Goal: Task Accomplishment & Management: Manage account settings

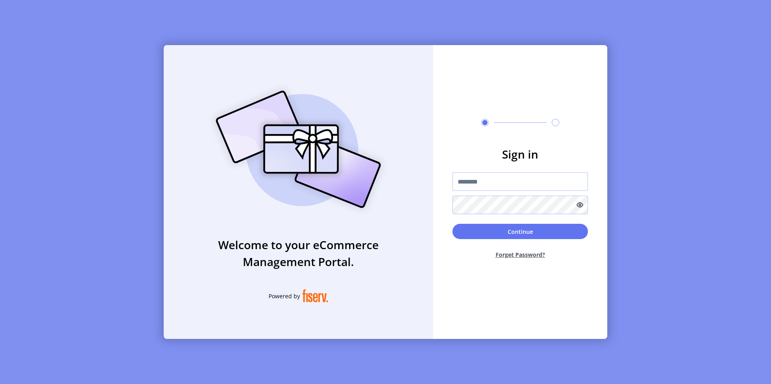
click at [474, 181] on input "text" at bounding box center [519, 181] width 135 height 19
click at [452, 224] on button "Continue" at bounding box center [519, 231] width 135 height 15
click at [491, 181] on input "*******" at bounding box center [519, 181] width 135 height 19
type input "*"
click at [452, 224] on button "Continue" at bounding box center [519, 231] width 135 height 15
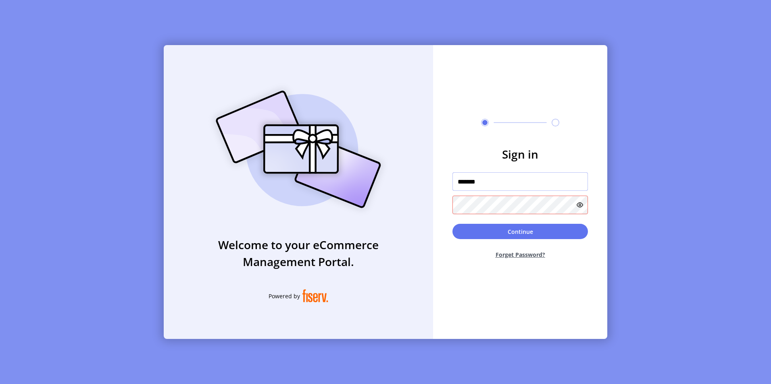
click at [488, 182] on input "*******" at bounding box center [519, 181] width 135 height 19
type input "*"
click at [483, 185] on input "text" at bounding box center [519, 181] width 135 height 19
click at [467, 185] on input "text" at bounding box center [519, 181] width 135 height 19
paste input "**********"
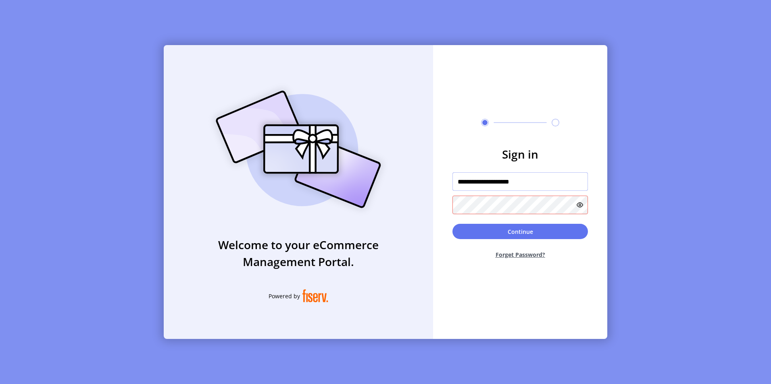
type input "**********"
click at [524, 233] on button "Continue" at bounding box center [519, 231] width 135 height 15
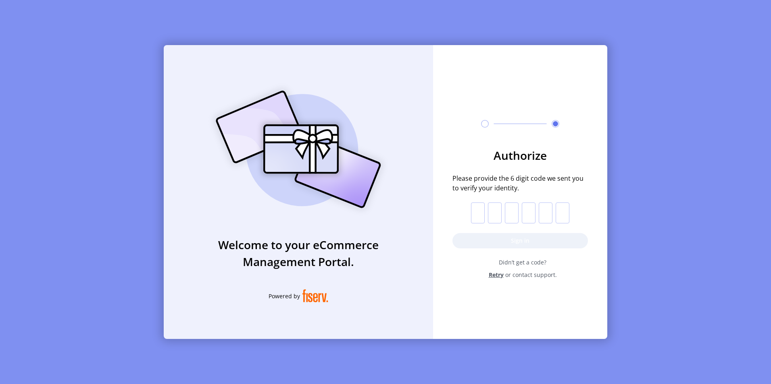
click at [478, 216] on input "text" at bounding box center [478, 213] width 14 height 21
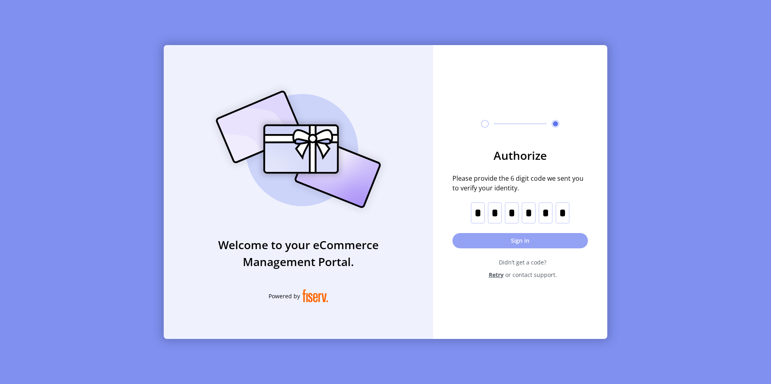
click at [517, 241] on button "Sign in" at bounding box center [519, 240] width 135 height 15
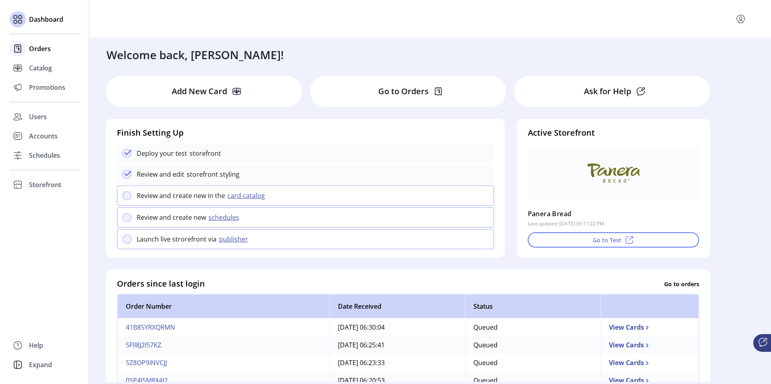
click at [42, 48] on span "Orders" at bounding box center [40, 49] width 22 height 10
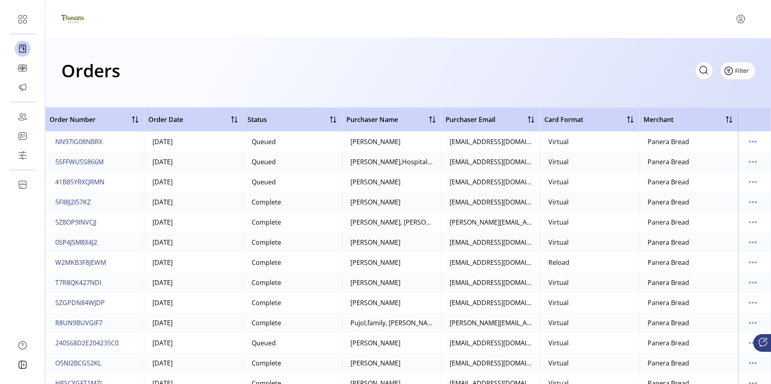
click at [736, 71] on span "Filter" at bounding box center [742, 70] width 14 height 8
click at [712, 114] on span "Date" at bounding box center [714, 114] width 67 height 6
click at [116, 90] on span "button" at bounding box center [114, 89] width 6 height 6
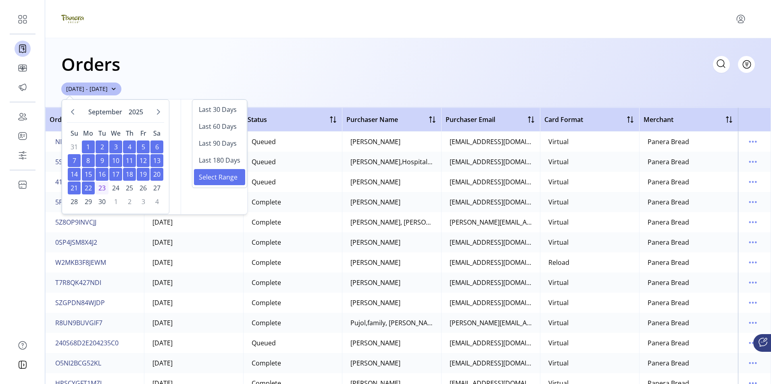
click at [115, 160] on span "10" at bounding box center [115, 160] width 13 height 13
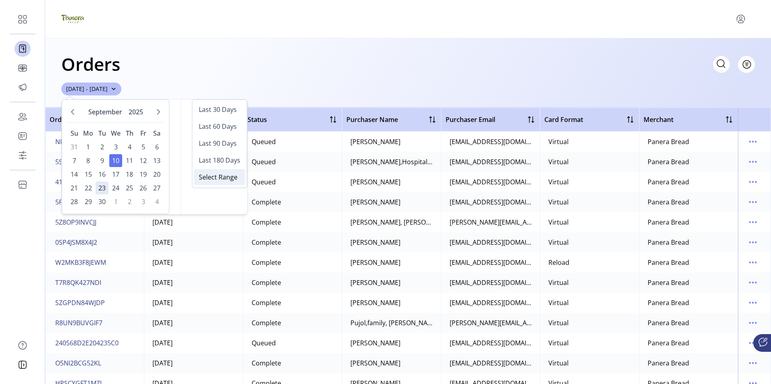
click at [214, 180] on span "Select Range" at bounding box center [218, 177] width 39 height 10
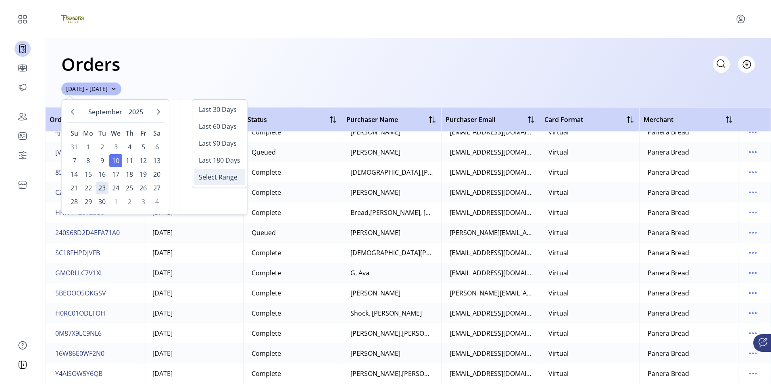
scroll to position [282, 0]
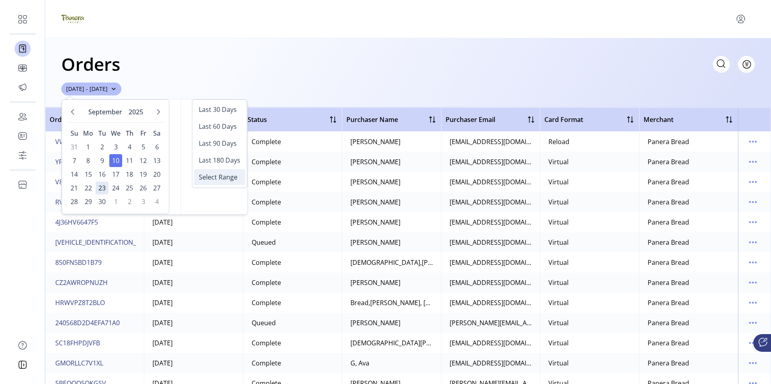
click at [216, 178] on span "Select Range" at bounding box center [218, 177] width 39 height 10
click at [114, 164] on span "10" at bounding box center [115, 160] width 13 height 13
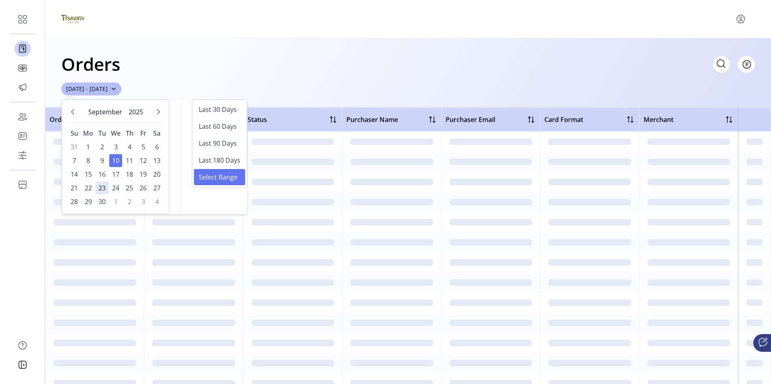
click at [114, 164] on span "10" at bounding box center [115, 160] width 13 height 13
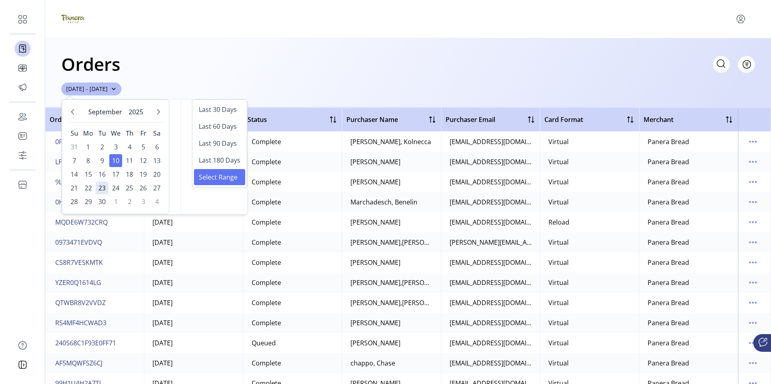
click at [309, 77] on div "Orders Filter Focused All Orders" at bounding box center [407, 64] width 693 height 28
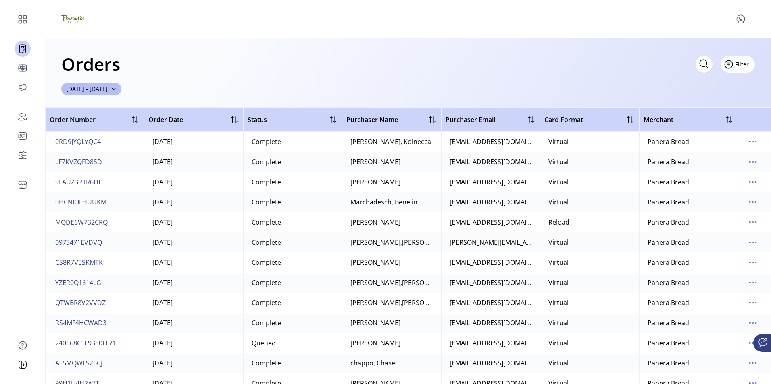
click at [742, 64] on span "Filter" at bounding box center [742, 64] width 14 height 8
click at [717, 93] on span "Status" at bounding box center [714, 95] width 67 height 6
click at [96, 91] on icon at bounding box center [96, 89] width 6 height 6
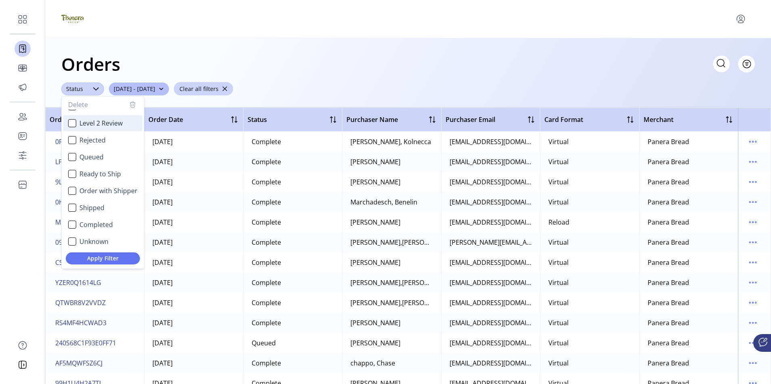
scroll to position [48, 0]
click at [72, 223] on div "Completed" at bounding box center [72, 223] width 8 height 8
click at [100, 260] on span "Apply Filter" at bounding box center [102, 258] width 61 height 8
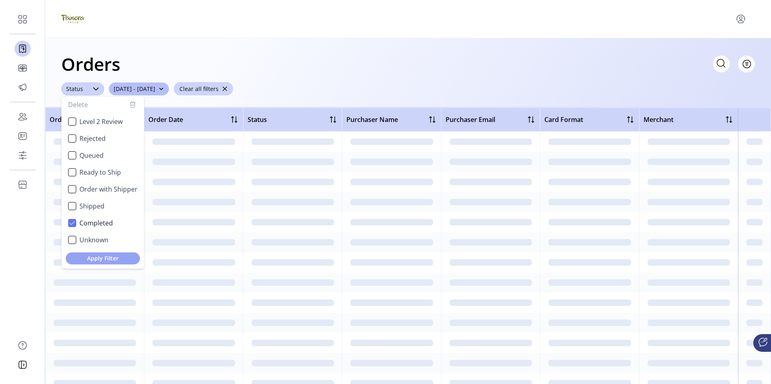
click at [110, 259] on span "Apply Filter" at bounding box center [102, 258] width 61 height 8
click at [108, 258] on span "Apply Filter" at bounding box center [102, 258] width 61 height 8
click at [340, 89] on div "Orders Filter Focused All Orders ****** Status Delete Received Security Review …" at bounding box center [407, 72] width 725 height 69
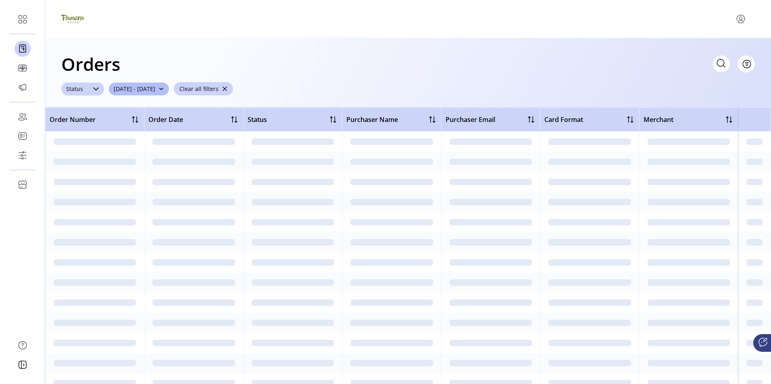
click at [95, 88] on icon at bounding box center [96, 89] width 6 height 6
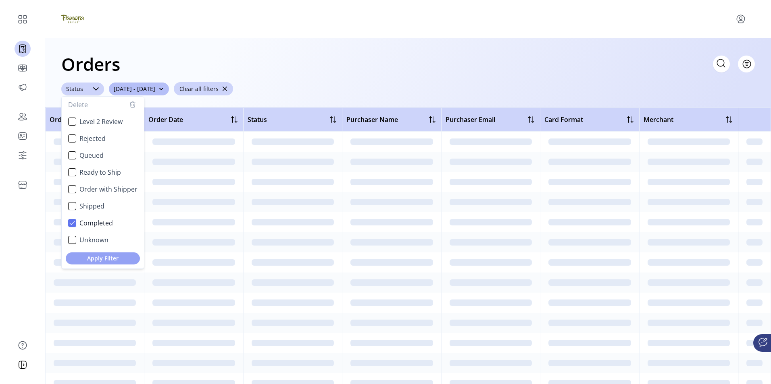
click at [102, 257] on span "Apply Filter" at bounding box center [102, 258] width 61 height 8
click at [248, 57] on div "Orders Filter Focused All Orders" at bounding box center [407, 64] width 693 height 28
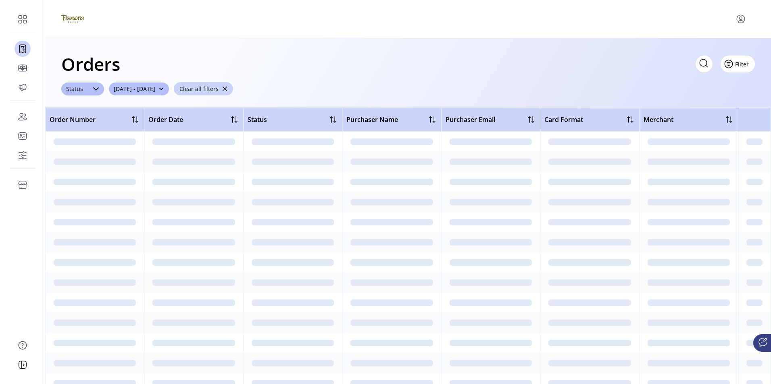
click at [741, 64] on span "Filter" at bounding box center [742, 64] width 14 height 8
click at [227, 89] on span "button" at bounding box center [225, 89] width 6 height 6
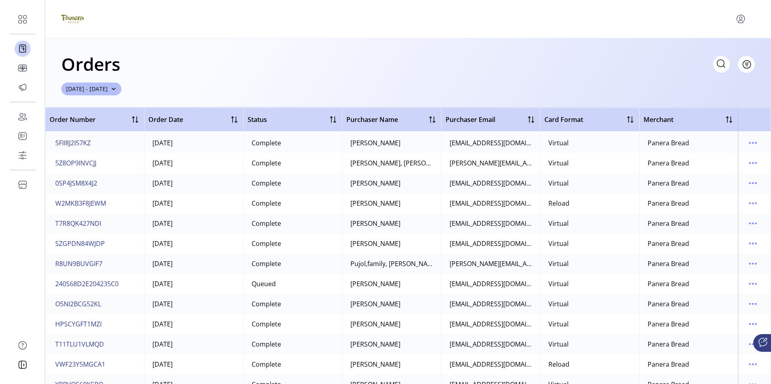
scroll to position [0, 0]
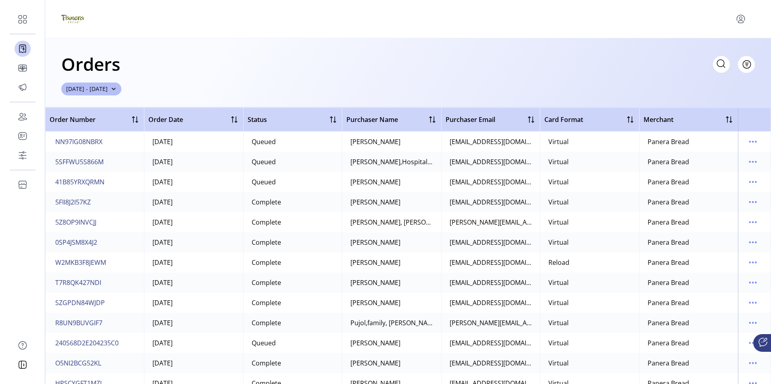
click at [719, 64] on icon at bounding box center [720, 63] width 13 height 13
click at [596, 64] on input "text" at bounding box center [648, 64] width 161 height 17
click at [721, 64] on icon at bounding box center [720, 63] width 13 height 13
click at [592, 65] on input "text" at bounding box center [648, 64] width 161 height 17
paste input "**********"
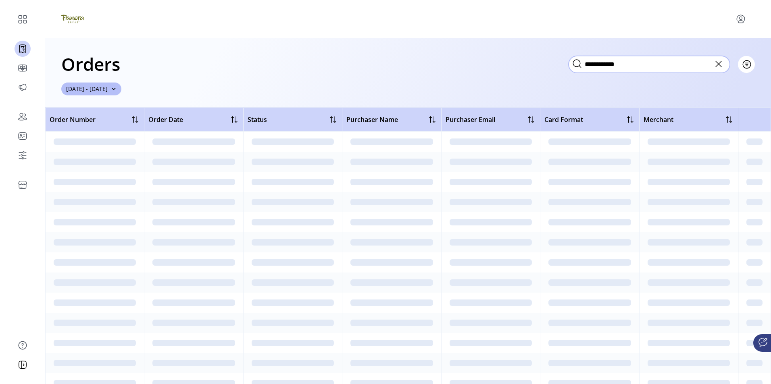
type input "**********"
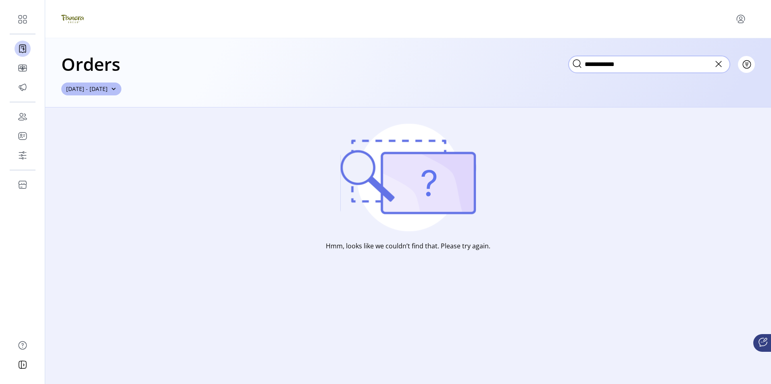
drag, startPoint x: 641, startPoint y: 65, endPoint x: 662, endPoint y: 63, distance: 21.0
click at [642, 64] on input "**********" at bounding box center [648, 64] width 161 height 17
click at [717, 64] on icon at bounding box center [718, 64] width 13 height 13
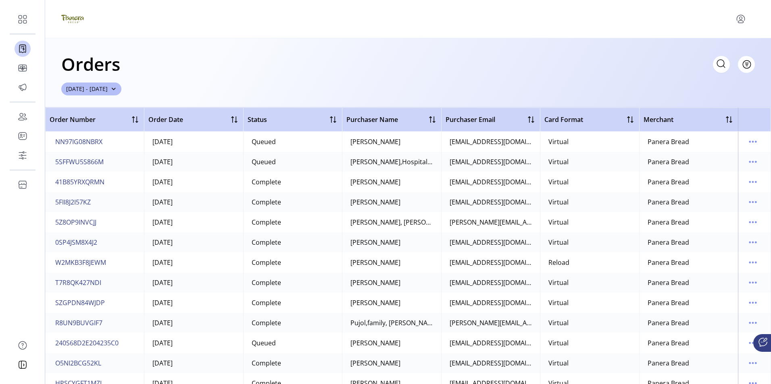
click at [717, 65] on icon at bounding box center [720, 63] width 13 height 13
click at [595, 65] on input "text" at bounding box center [648, 64] width 161 height 17
paste input "**********"
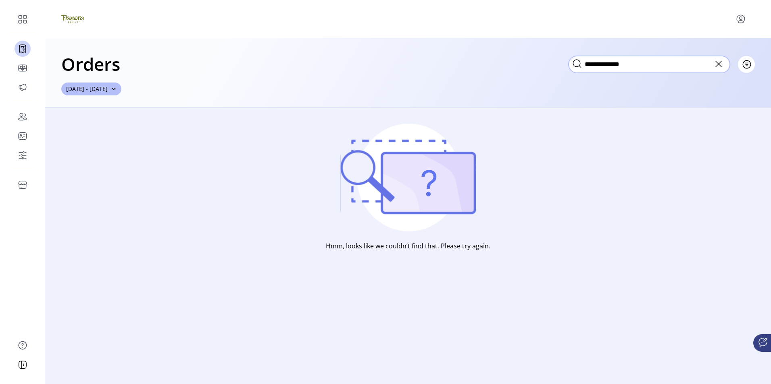
type input "**********"
click at [718, 64] on icon at bounding box center [718, 64] width 6 height 6
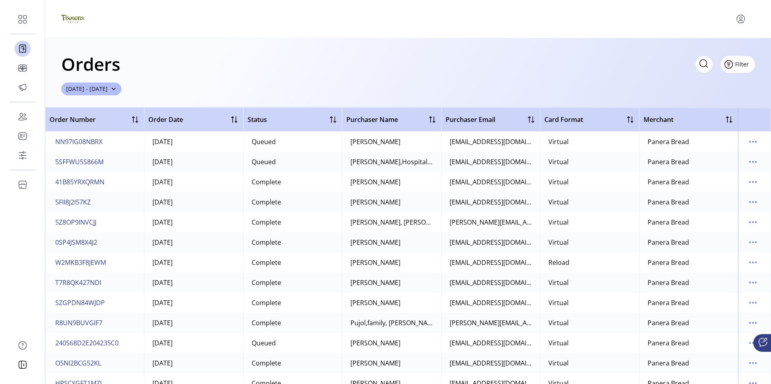
click at [739, 62] on span "Filter" at bounding box center [742, 64] width 14 height 8
click at [713, 96] on span "Status" at bounding box center [714, 95] width 67 height 6
click at [95, 87] on icon at bounding box center [96, 89] width 6 height 6
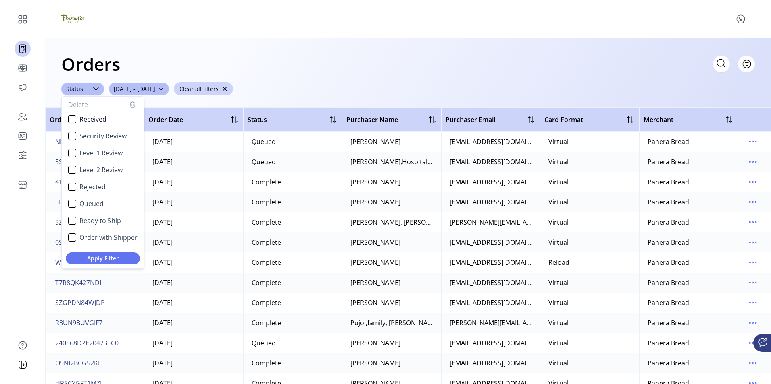
click at [348, 71] on div "Orders Filter Focused All Orders" at bounding box center [407, 64] width 693 height 28
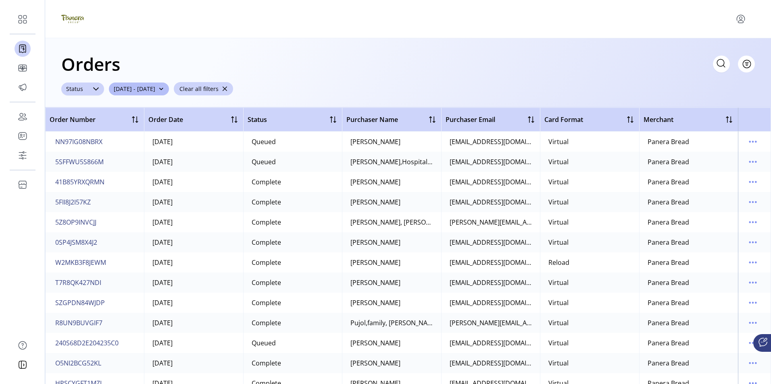
click at [97, 89] on icon at bounding box center [96, 88] width 6 height 3
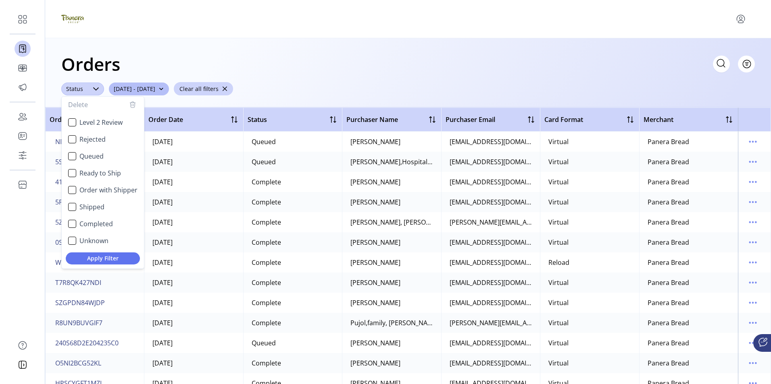
scroll to position [48, 0]
click at [73, 226] on div "Completed" at bounding box center [72, 223] width 8 height 8
click at [71, 207] on div "Shipped" at bounding box center [72, 206] width 8 height 8
click at [106, 258] on span "Apply Filter" at bounding box center [102, 258] width 61 height 8
click at [625, 119] on div at bounding box center [630, 120] width 10 height 10
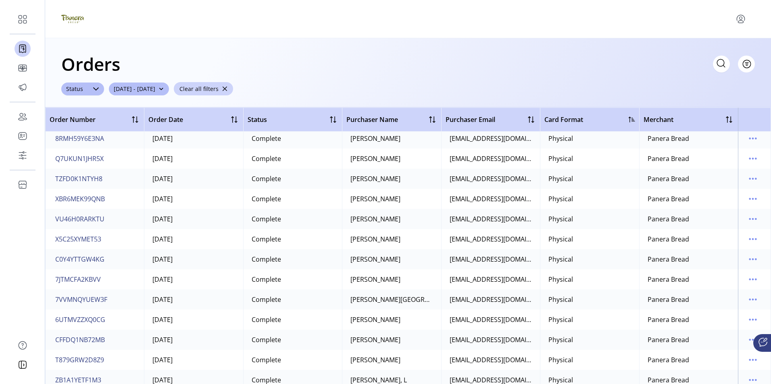
scroll to position [443, 0]
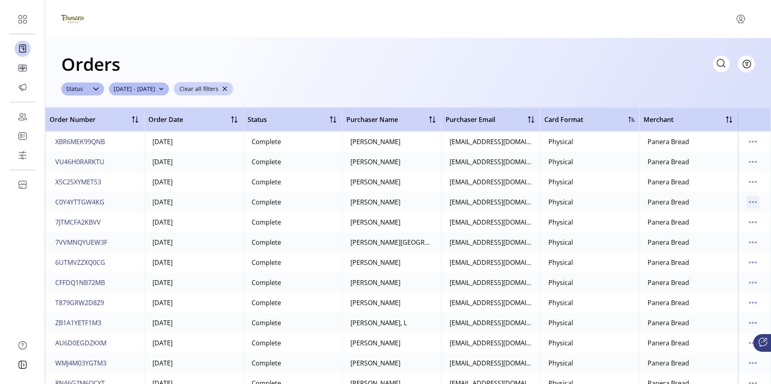
click at [749, 204] on icon "menu" at bounding box center [752, 202] width 13 height 13
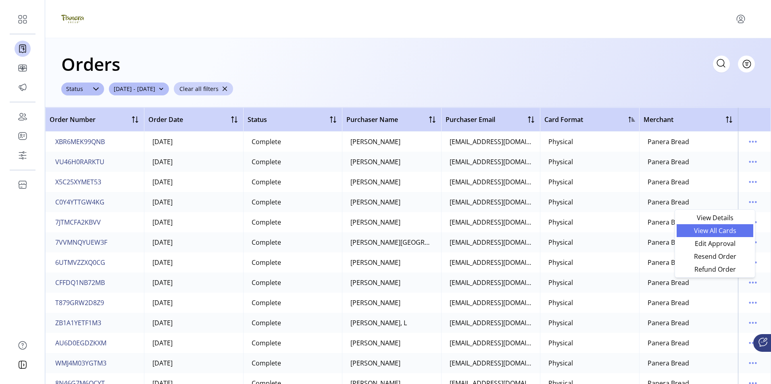
click at [714, 228] on span "View All Cards" at bounding box center [714, 231] width 67 height 6
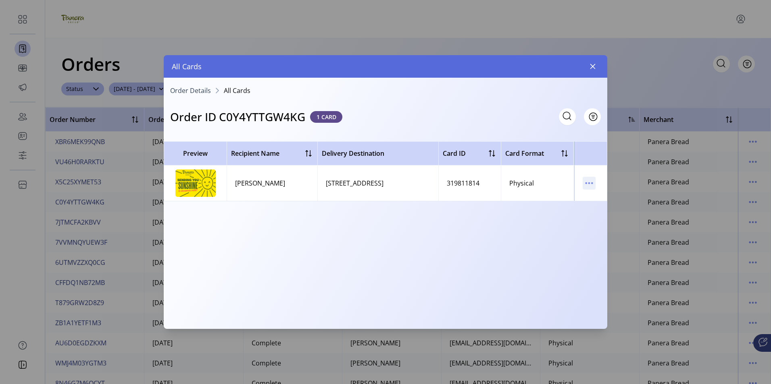
click at [589, 184] on icon "menu" at bounding box center [588, 183] width 1 height 1
click at [604, 202] on span "View Card Details" at bounding box center [622, 199] width 67 height 6
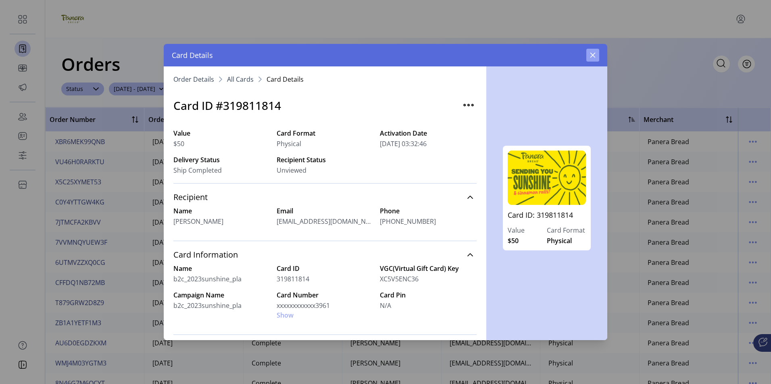
click at [591, 54] on icon "button" at bounding box center [592, 55] width 6 height 6
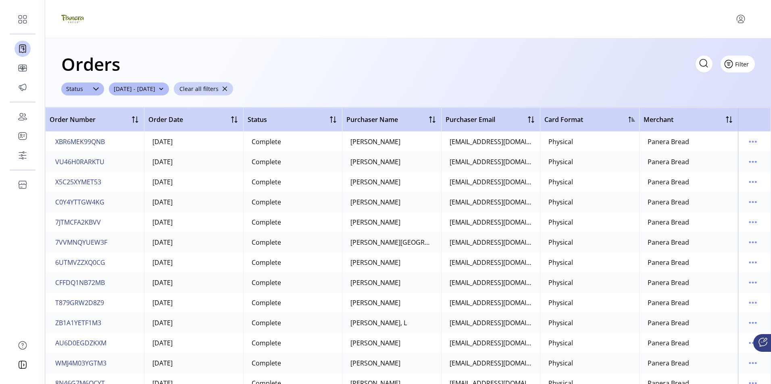
click at [744, 65] on span "Filter" at bounding box center [742, 64] width 14 height 8
click at [718, 81] on span "Merchant" at bounding box center [714, 82] width 67 height 6
click at [102, 90] on icon at bounding box center [105, 89] width 6 height 6
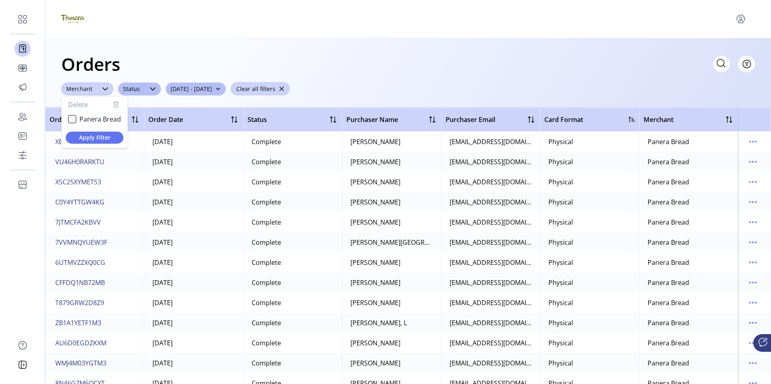
scroll to position [4, 33]
click at [72, 120] on div "Panera Bread" at bounding box center [72, 119] width 8 height 8
click at [94, 139] on span "Apply Filter" at bounding box center [94, 137] width 45 height 8
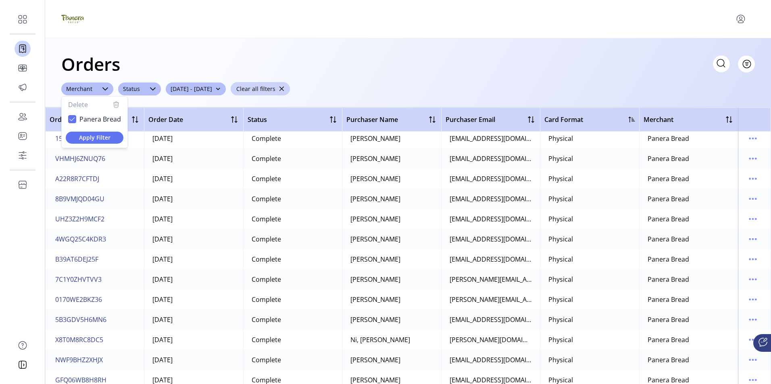
scroll to position [363, 0]
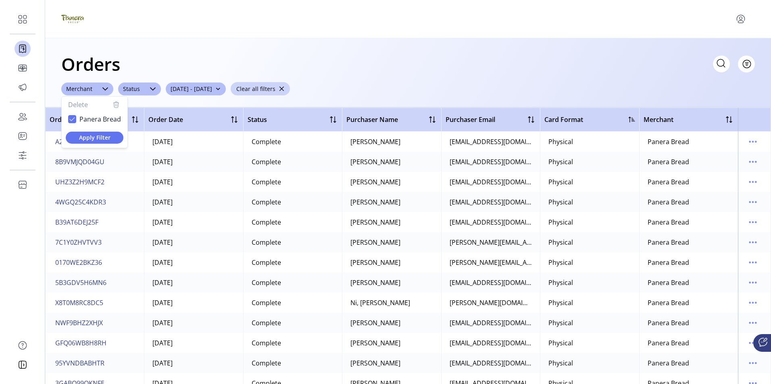
click at [723, 64] on icon at bounding box center [720, 63] width 13 height 13
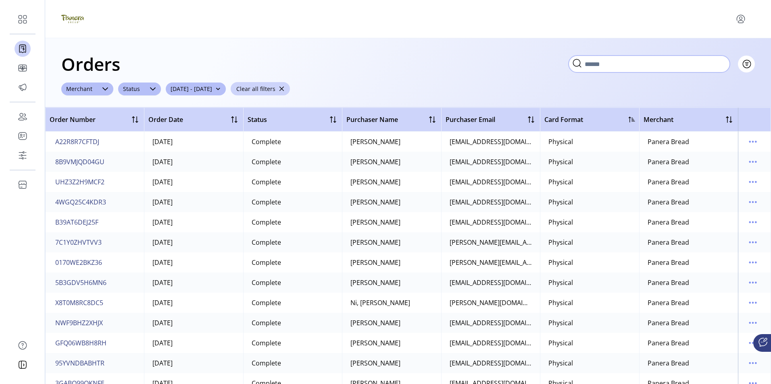
click at [607, 66] on input "text" at bounding box center [648, 64] width 161 height 17
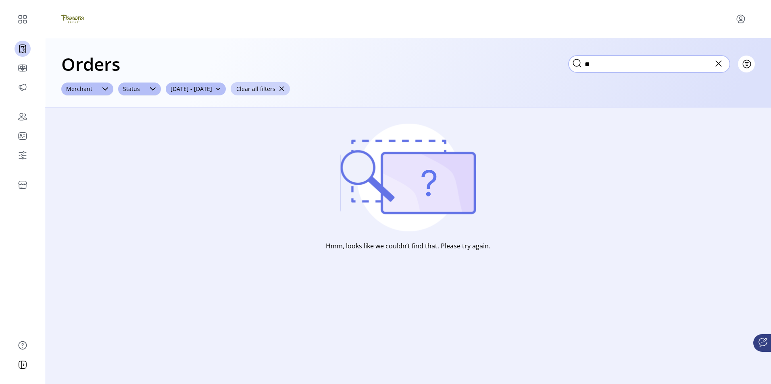
type input "*"
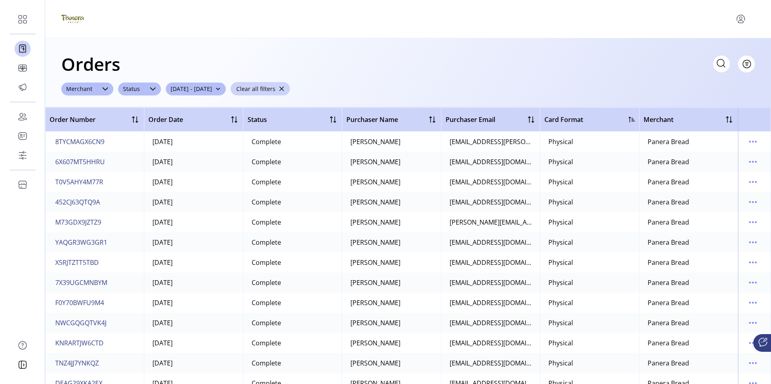
click at [719, 64] on icon at bounding box center [720, 63] width 13 height 13
click at [600, 66] on input "text" at bounding box center [648, 64] width 161 height 17
paste input "**********"
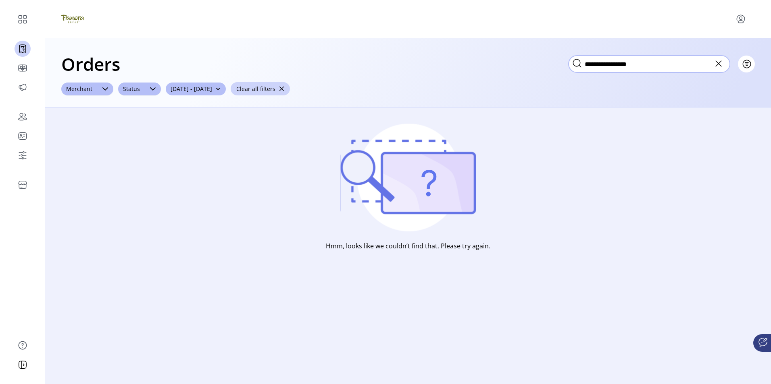
click at [661, 66] on input "**********" at bounding box center [648, 64] width 161 height 17
type input "*"
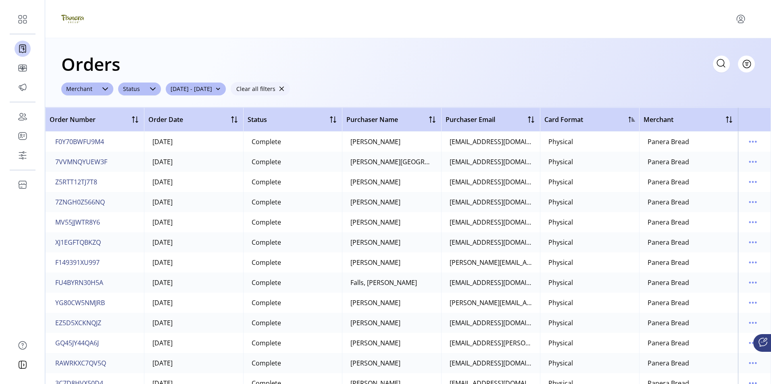
click at [284, 89] on span "button" at bounding box center [281, 89] width 6 height 6
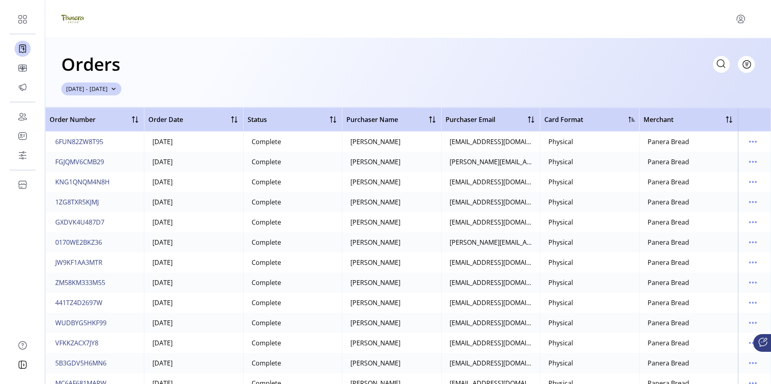
click at [116, 87] on span "button" at bounding box center [114, 89] width 6 height 6
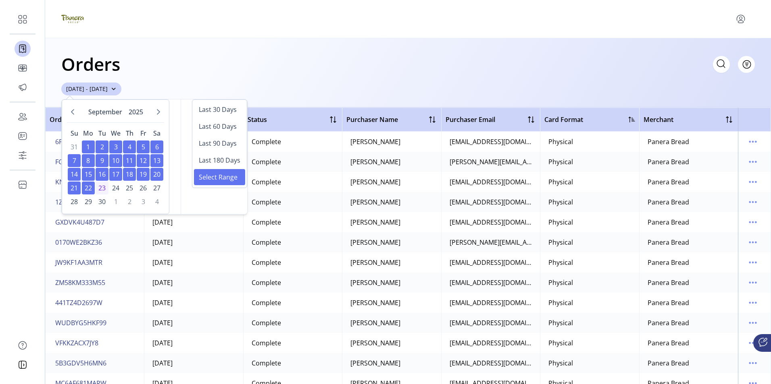
click at [116, 88] on span "button" at bounding box center [114, 89] width 6 height 6
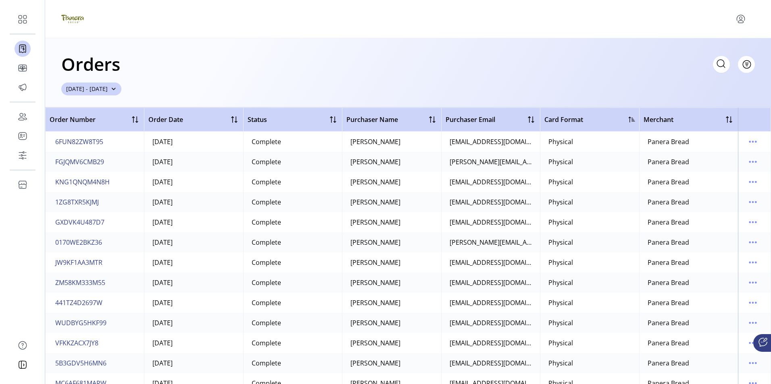
click at [116, 87] on span "button" at bounding box center [114, 89] width 6 height 6
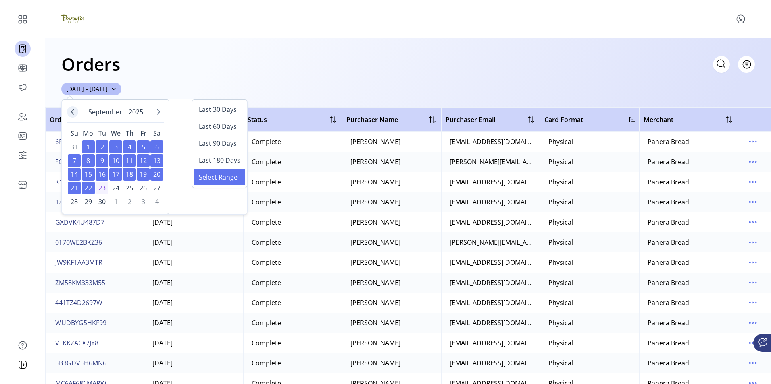
click at [75, 111] on icon "Previous Month" at bounding box center [72, 112] width 6 height 6
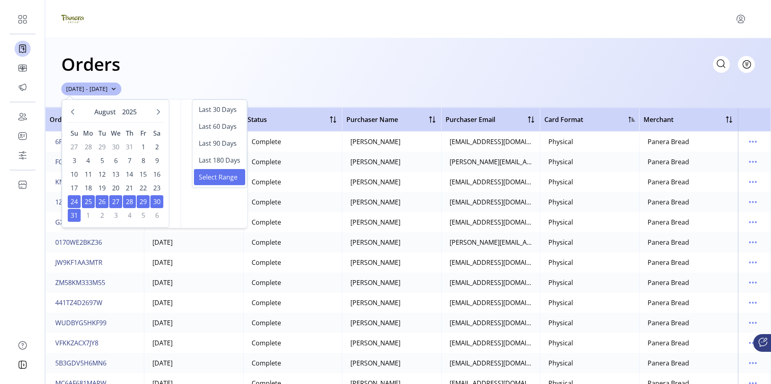
click at [418, 75] on div "Orders Filter Focused All Orders" at bounding box center [407, 64] width 693 height 28
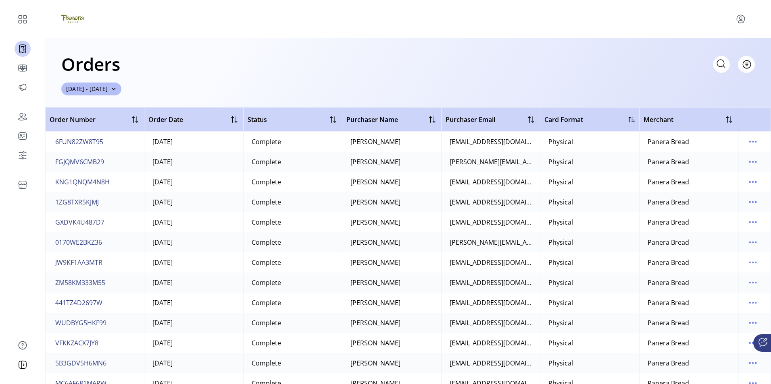
click at [720, 66] on icon at bounding box center [720, 63] width 13 height 13
click at [745, 66] on span "Filter" at bounding box center [742, 64] width 14 height 8
click at [709, 108] on span "Date" at bounding box center [714, 108] width 67 height 6
click at [88, 142] on span "6FUN82ZW8T95" at bounding box center [79, 142] width 48 height 10
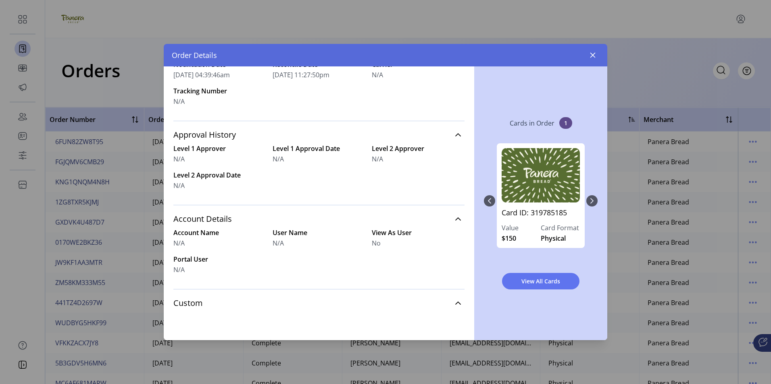
scroll to position [293, 0]
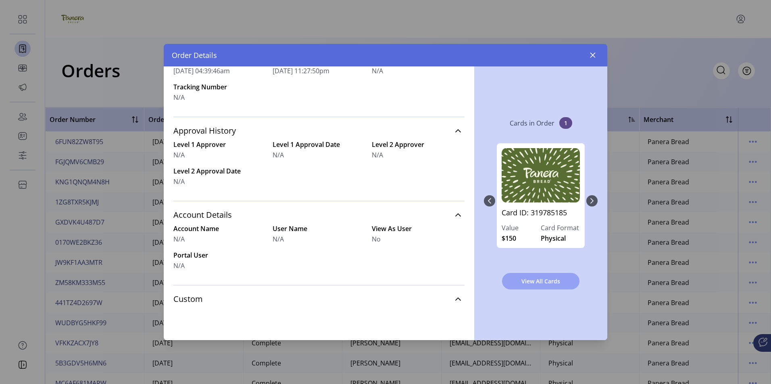
click at [542, 282] on span "View All Cards" at bounding box center [540, 281] width 56 height 8
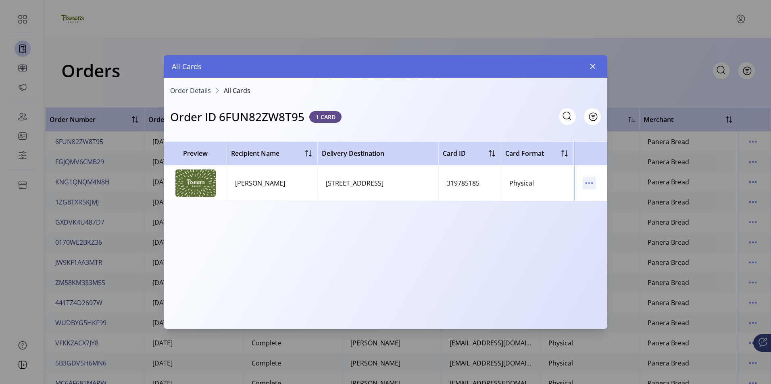
click at [589, 183] on icon "menu" at bounding box center [588, 183] width 1 height 1
click at [607, 197] on span "View Card Details" at bounding box center [622, 199] width 67 height 6
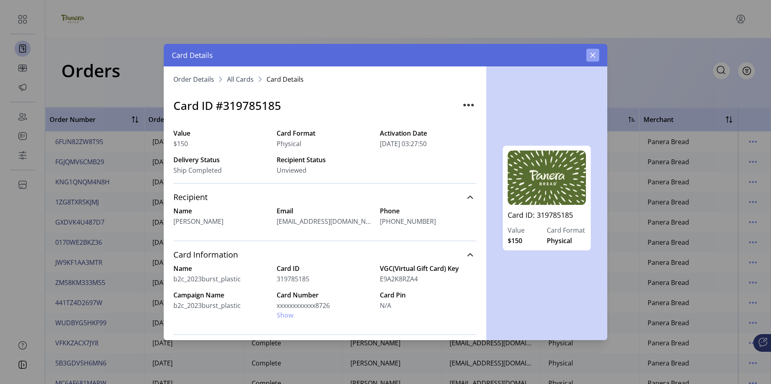
click at [591, 58] on icon "button" at bounding box center [592, 55] width 6 height 6
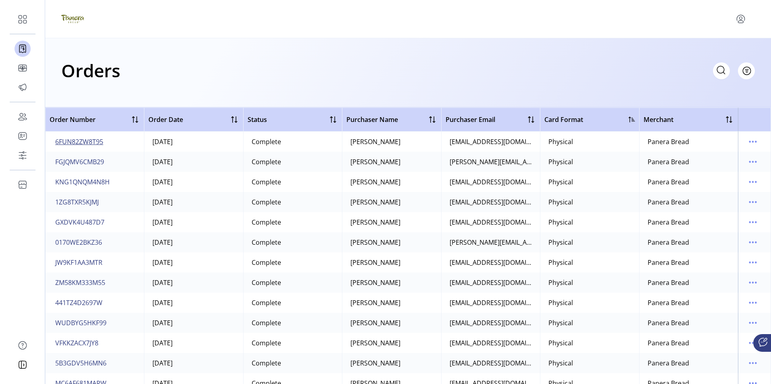
drag, startPoint x: 110, startPoint y: 143, endPoint x: 54, endPoint y: 141, distance: 55.7
click at [54, 141] on td "6FUN82ZW8T95" at bounding box center [94, 142] width 99 height 20
click at [110, 141] on td "6FUN82ZW8T95" at bounding box center [94, 142] width 99 height 20
click at [108, 141] on td "6FUN82ZW8T95" at bounding box center [94, 142] width 99 height 20
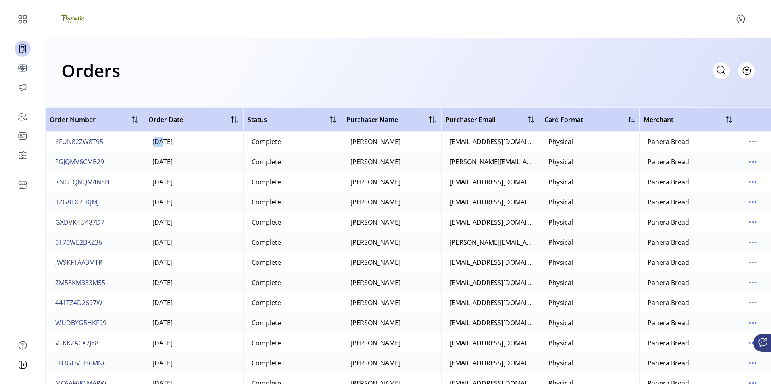
drag, startPoint x: 108, startPoint y: 141, endPoint x: 103, endPoint y: 142, distance: 5.1
click at [103, 142] on span "6FUN82ZW8T95" at bounding box center [79, 142] width 48 height 10
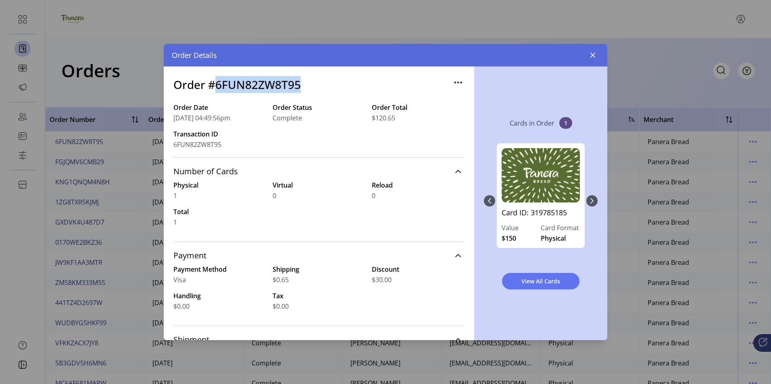
drag, startPoint x: 216, startPoint y: 83, endPoint x: 301, endPoint y: 87, distance: 85.1
click at [301, 87] on div "Order #6FUN82ZW8T95" at bounding box center [318, 89] width 291 height 27
drag, startPoint x: 301, startPoint y: 87, endPoint x: 258, endPoint y: 85, distance: 43.6
copy h3 "6FUN82ZW8T95"
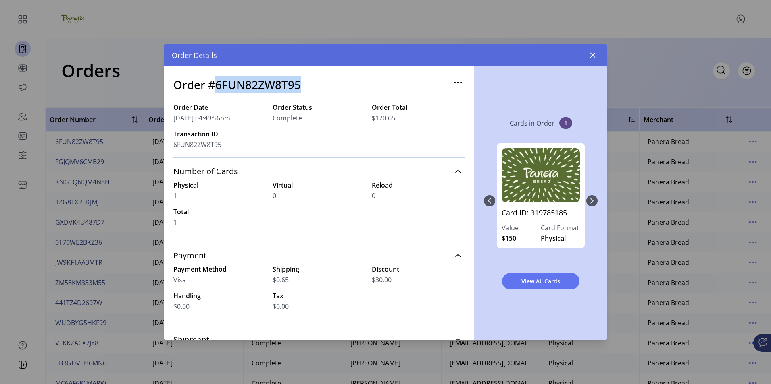
click at [345, 91] on div "Order #6FUN82ZW8T95" at bounding box center [318, 89] width 291 height 27
click at [592, 56] on icon "button" at bounding box center [592, 55] width 5 height 5
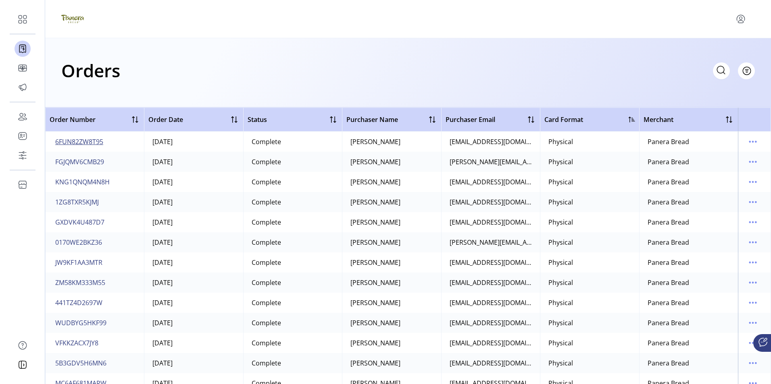
click at [80, 141] on span "6FUN82ZW8T95" at bounding box center [79, 142] width 48 height 10
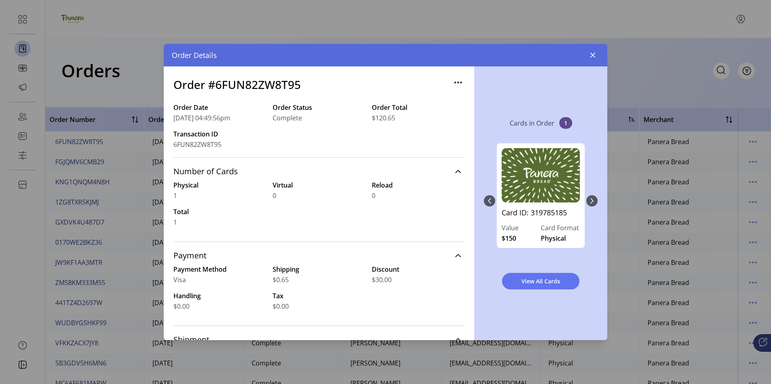
click at [229, 91] on h3 "Order #6FUN82ZW8T95" at bounding box center [236, 84] width 127 height 17
drag, startPoint x: 216, startPoint y: 84, endPoint x: 300, endPoint y: 85, distance: 83.8
click at [300, 85] on div "Order #6FUN82ZW8T95" at bounding box center [318, 89] width 291 height 27
drag, startPoint x: 300, startPoint y: 85, endPoint x: 264, endPoint y: 85, distance: 35.9
copy h3 "6FUN82ZW8T95"
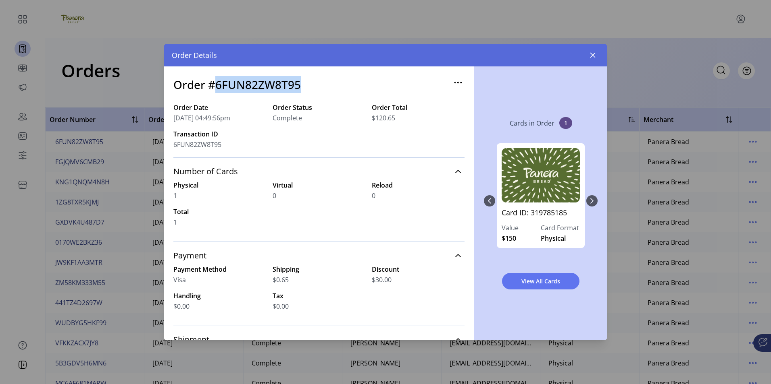
copy h3 "6FUN82ZW8T95"
click at [594, 57] on icon "button" at bounding box center [592, 55] width 5 height 5
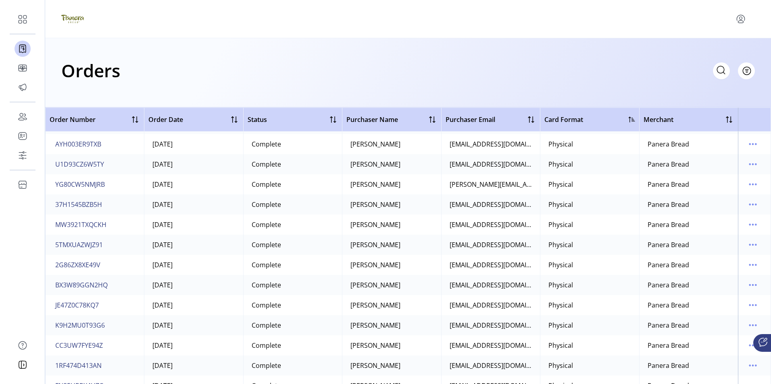
scroll to position [403, 0]
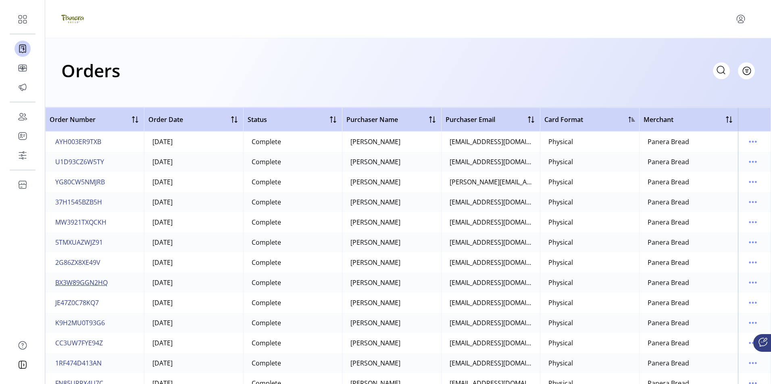
click at [86, 283] on span "BX3W89GGN2HQ" at bounding box center [81, 283] width 52 height 10
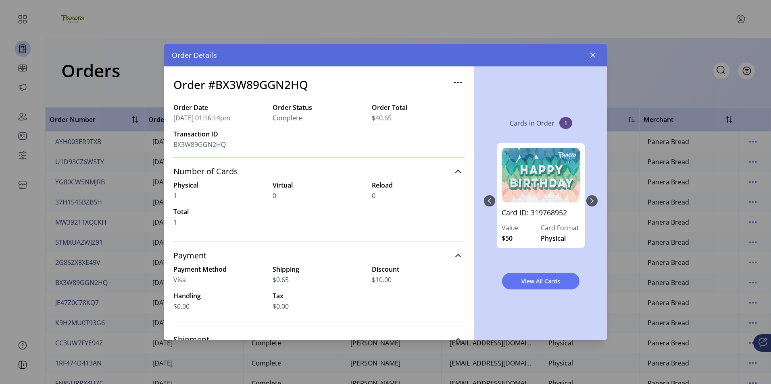
drag, startPoint x: 233, startPoint y: 147, endPoint x: 172, endPoint y: 148, distance: 61.7
click at [172, 148] on div "Order #BX3W89GGN2HQ Order Date [DATE] 01:16:14pm Order Status Complete Order To…" at bounding box center [319, 203] width 310 height 274
drag, startPoint x: 172, startPoint y: 148, endPoint x: 196, endPoint y: 144, distance: 24.5
copy span "BX3W89GGN2HQ"
click at [591, 54] on icon "button" at bounding box center [592, 55] width 5 height 5
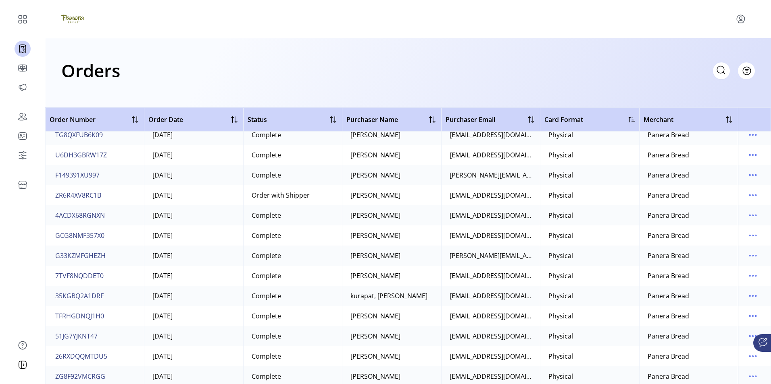
scroll to position [725, 0]
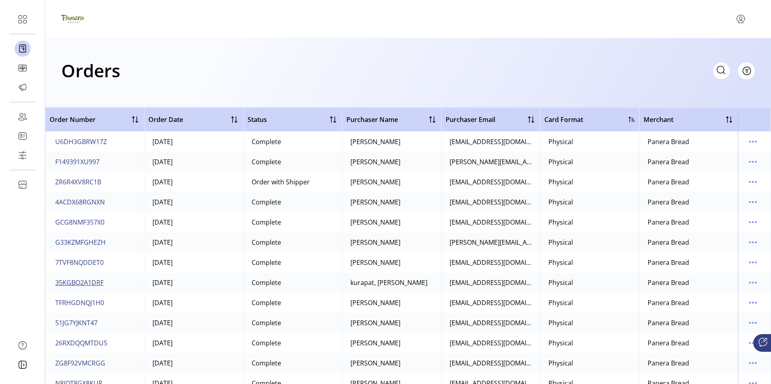
click at [79, 282] on span "35KGBQ2A1DRF" at bounding box center [79, 283] width 48 height 10
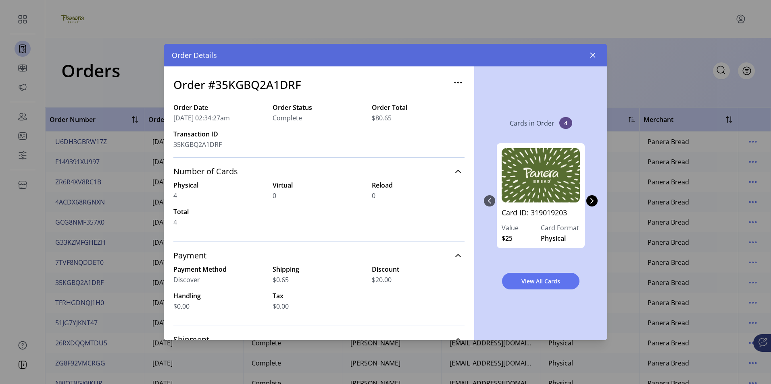
drag, startPoint x: 174, startPoint y: 147, endPoint x: 224, endPoint y: 143, distance: 50.9
click at [224, 143] on div "35KGBQ2A1DRF" at bounding box center [219, 145] width 93 height 10
drag, startPoint x: 224, startPoint y: 143, endPoint x: 203, endPoint y: 145, distance: 21.9
copy span "35KGBQ2A1DRF"
click at [595, 55] on icon "button" at bounding box center [592, 55] width 6 height 6
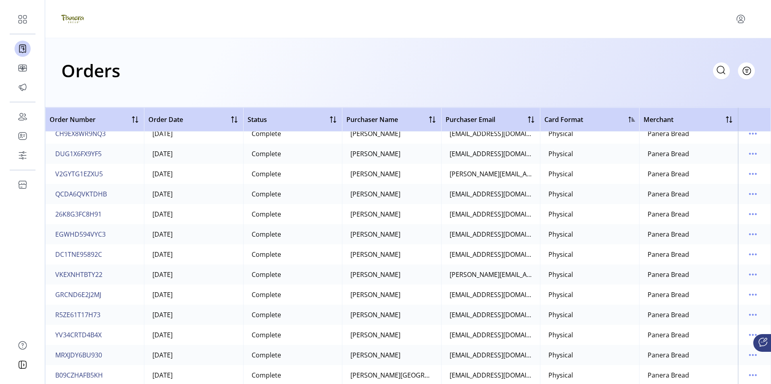
scroll to position [1411, 0]
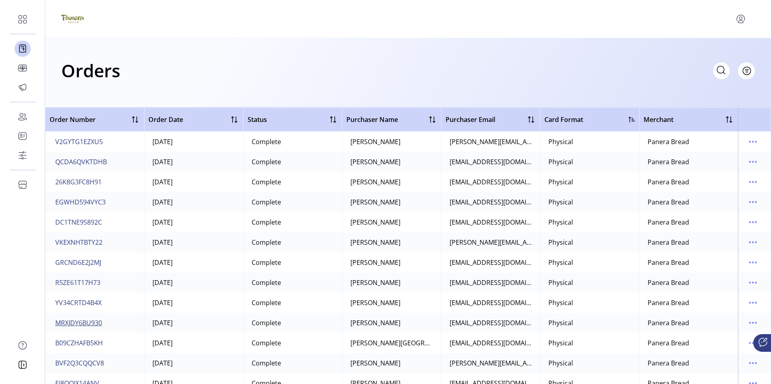
click at [80, 321] on span "MRXJDY6BU930" at bounding box center [78, 323] width 47 height 10
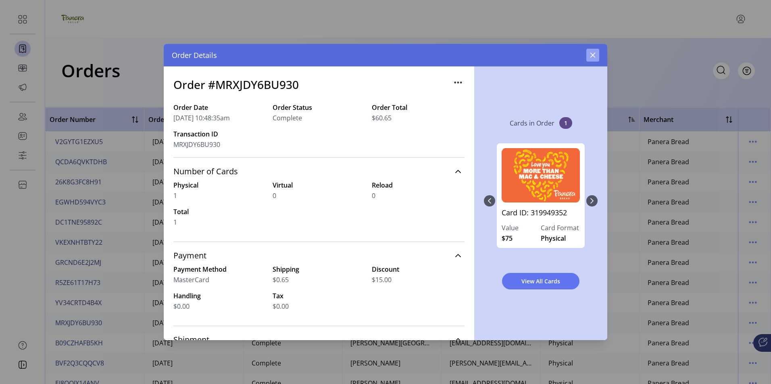
click at [592, 59] on button "button" at bounding box center [592, 55] width 13 height 13
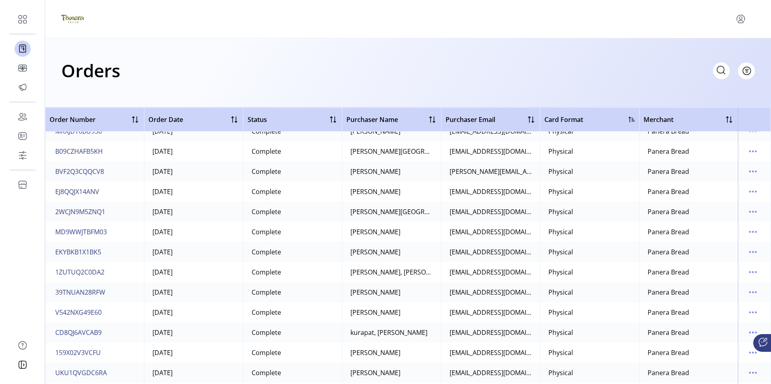
scroll to position [1612, 0]
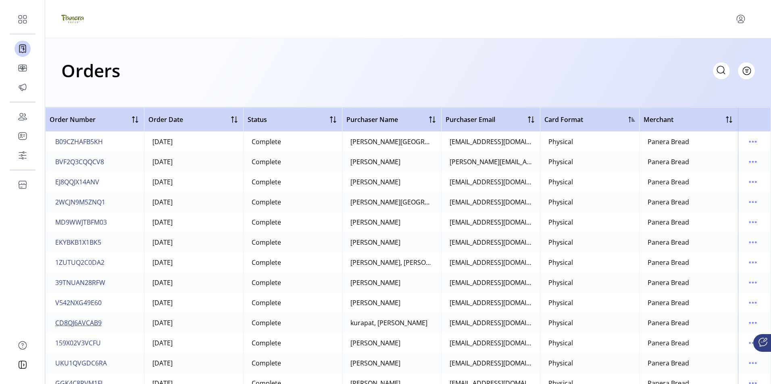
click at [80, 323] on span "CD8QJ6AVCAB9" at bounding box center [78, 323] width 46 height 10
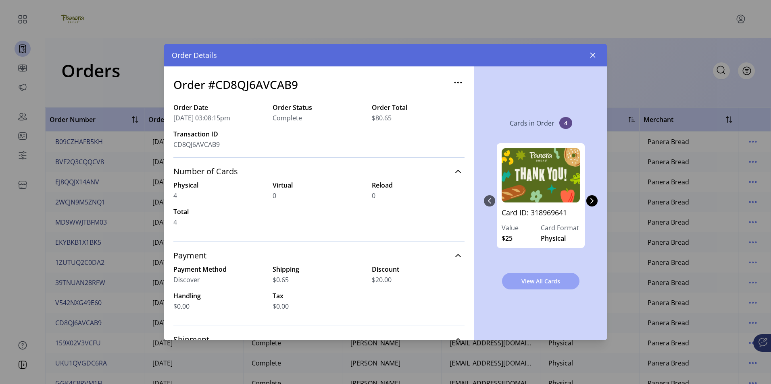
click at [539, 280] on span "View All Cards" at bounding box center [540, 281] width 56 height 8
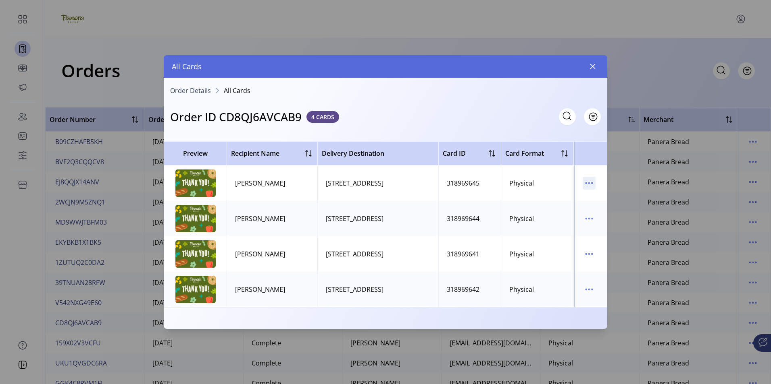
click at [594, 184] on icon "menu" at bounding box center [588, 183] width 13 height 13
click at [602, 197] on span "View Card Details" at bounding box center [622, 199] width 67 height 6
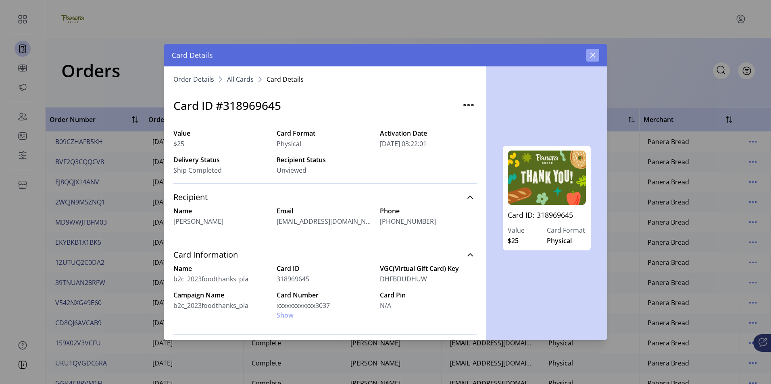
click at [594, 56] on icon "button" at bounding box center [592, 55] width 6 height 6
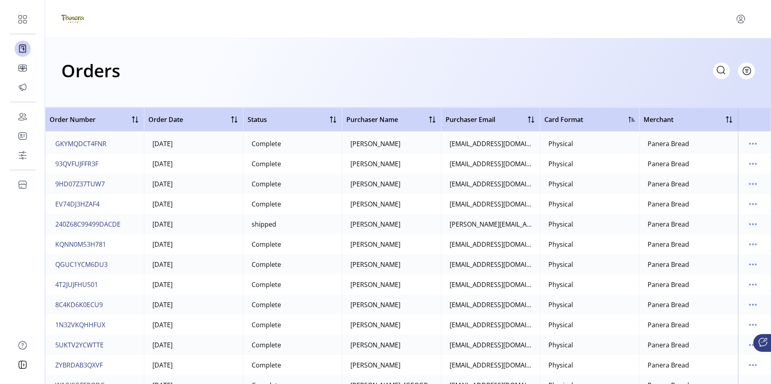
scroll to position [2136, 0]
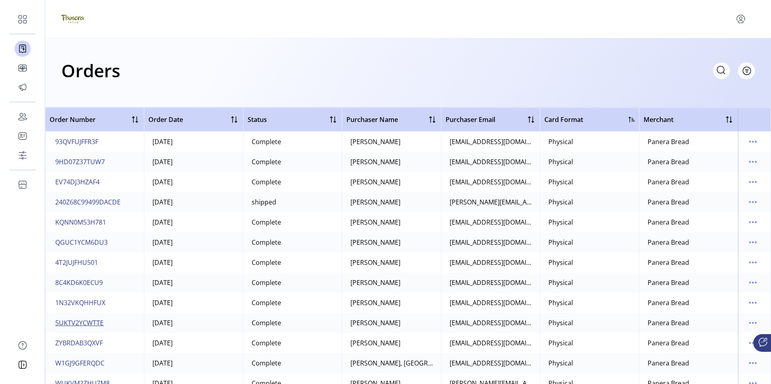
click at [85, 325] on span "5UKTV2YCWTTE" at bounding box center [79, 323] width 48 height 10
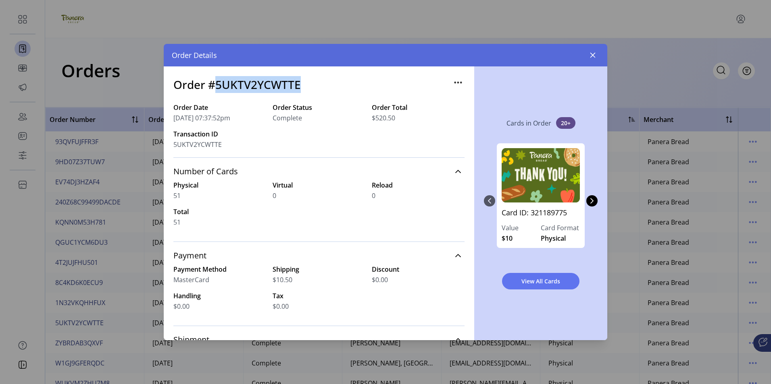
drag, startPoint x: 218, startPoint y: 86, endPoint x: 302, endPoint y: 91, distance: 84.4
click at [302, 91] on div "Order #5UKTV2YCWTTE" at bounding box center [318, 89] width 291 height 27
drag, startPoint x: 302, startPoint y: 91, endPoint x: 275, endPoint y: 87, distance: 27.2
copy h3 "5UKTV2YCWTTE"
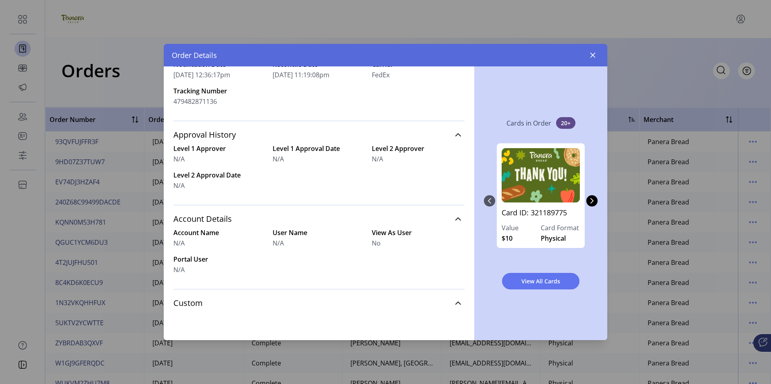
scroll to position [293, 0]
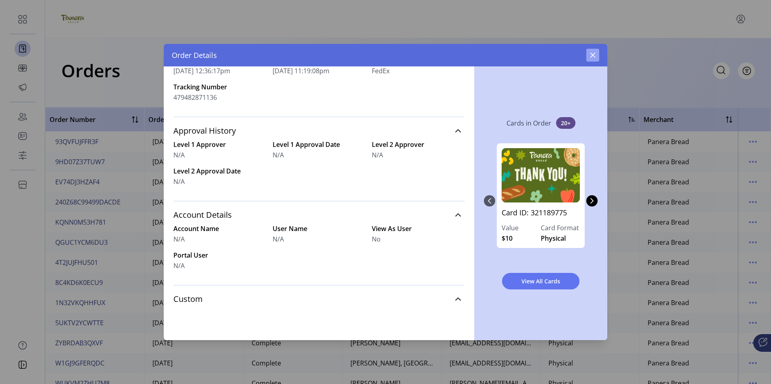
click at [591, 56] on icon "button" at bounding box center [592, 55] width 5 height 5
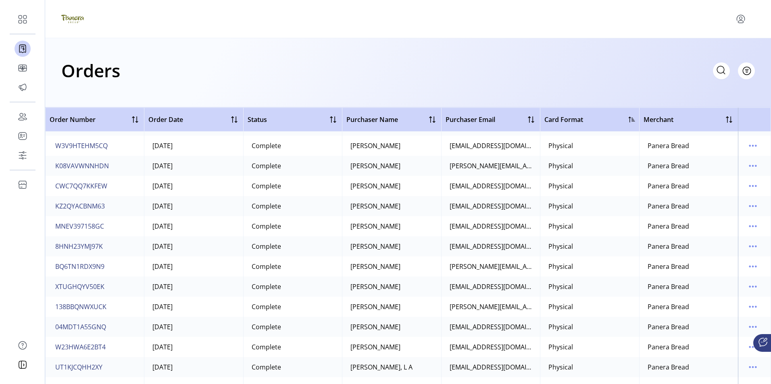
scroll to position [2539, 0]
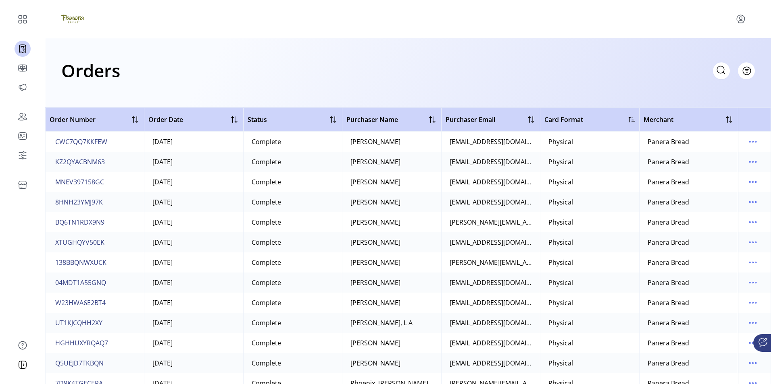
click at [85, 343] on span "HGHHUXYRQAQ7" at bounding box center [81, 344] width 53 height 10
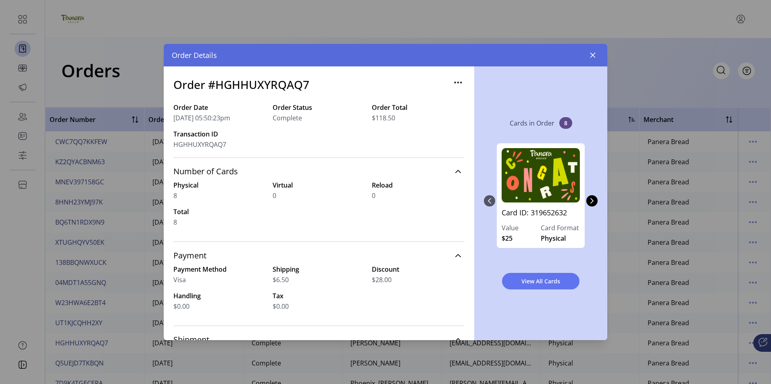
drag, startPoint x: 175, startPoint y: 145, endPoint x: 231, endPoint y: 143, distance: 55.2
click at [231, 143] on div "Order #HGHHUXYRQAQ7 Order Date [DATE] 05:50:23pm Order Status Complete Order To…" at bounding box center [319, 203] width 310 height 274
drag, startPoint x: 231, startPoint y: 143, endPoint x: 196, endPoint y: 145, distance: 34.3
copy span "HGHHUXYRQAQ7"
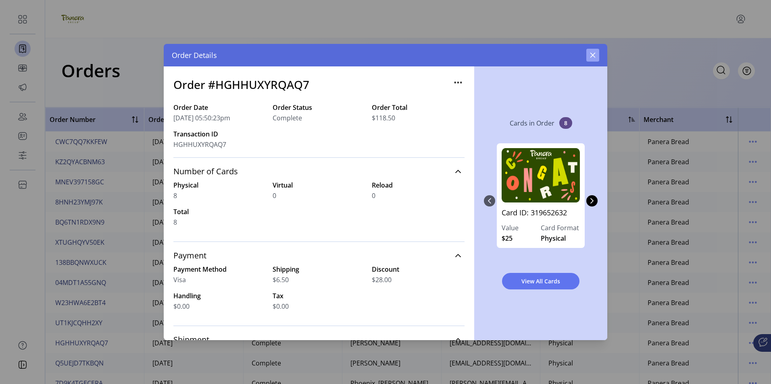
click at [591, 56] on icon "button" at bounding box center [592, 55] width 5 height 5
